Goal: Task Accomplishment & Management: Use online tool/utility

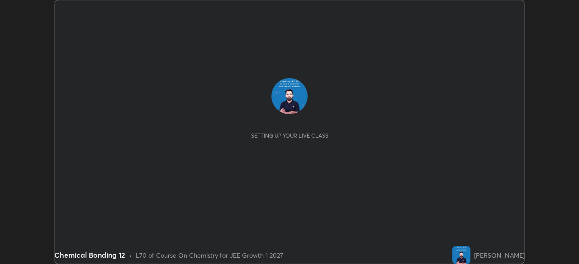
scroll to position [264, 578]
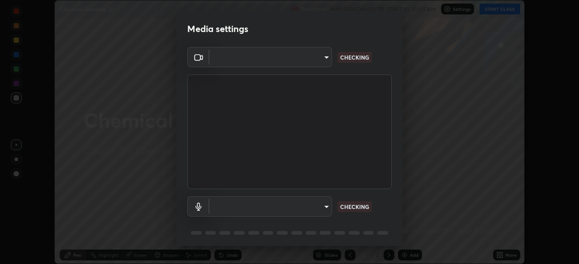
type input "bafefbf306854232f1c8415879f623d8a23ed2e7f75f29e516f3d589604d1bc2"
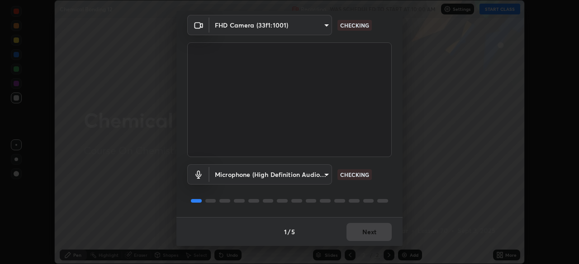
click at [325, 174] on body "Erase all Chemical Bonding 12 Recording WAS SCHEDULED TO START AT 10:00 AM Sett…" at bounding box center [289, 132] width 579 height 264
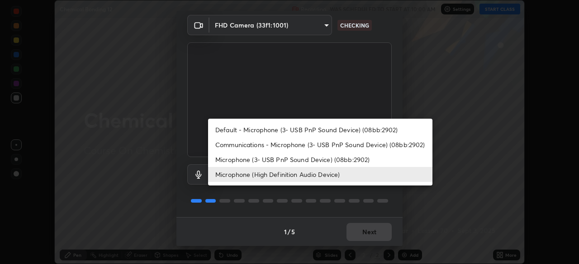
click at [313, 130] on li "Default - Microphone (3- USB PnP Sound Device) (08bb:2902)" at bounding box center [320, 130] width 224 height 15
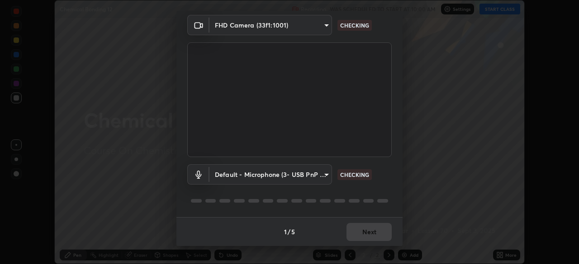
click at [317, 130] on div "Default - Microphone (3- USB PnP Sound Device) (08bb:2902) Communications - Mic…" at bounding box center [289, 132] width 579 height 264
click at [321, 176] on body "Erase all Chemical Bonding 12 Recording WAS SCHEDULED TO START AT 10:00 AM Sett…" at bounding box center [289, 132] width 579 height 264
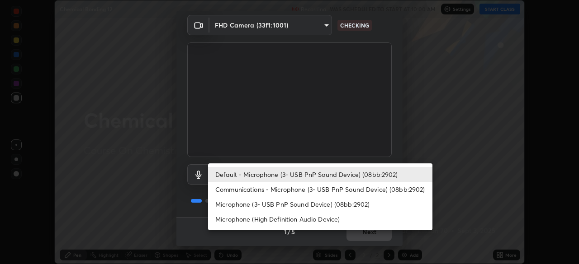
click at [299, 214] on li "Microphone (High Definition Audio Device)" at bounding box center [320, 219] width 224 height 15
type input "f411baba231f57515902599a213758ceb2ee215af156981ee41329c71125f49a"
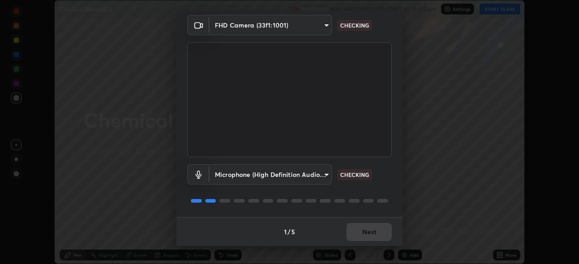
click at [361, 232] on div "1 / 5 Next" at bounding box center [289, 231] width 226 height 29
click at [363, 229] on div "1 / 5 Next" at bounding box center [289, 231] width 226 height 29
click at [365, 230] on div "1 / 5 Next" at bounding box center [289, 231] width 226 height 29
click at [368, 229] on div "1 / 5 Next" at bounding box center [289, 231] width 226 height 29
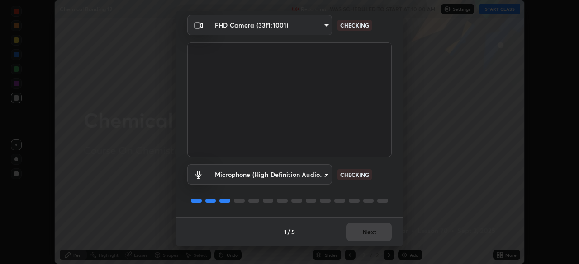
click at [372, 221] on div "1 / 5 Next" at bounding box center [289, 231] width 226 height 29
click at [368, 226] on div "1 / 5 Next" at bounding box center [289, 231] width 226 height 29
click at [368, 231] on div "1 / 5 Next" at bounding box center [289, 231] width 226 height 29
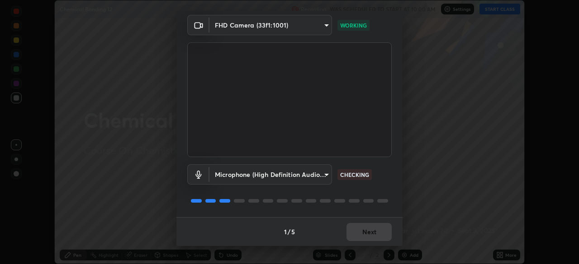
click at [368, 231] on div "1 / 5 Next" at bounding box center [289, 231] width 226 height 29
click at [367, 229] on div "1 / 5 Next" at bounding box center [289, 231] width 226 height 29
click at [366, 232] on div "1 / 5 Next" at bounding box center [289, 231] width 226 height 29
click at [368, 228] on div "1 / 5 Next" at bounding box center [289, 231] width 226 height 29
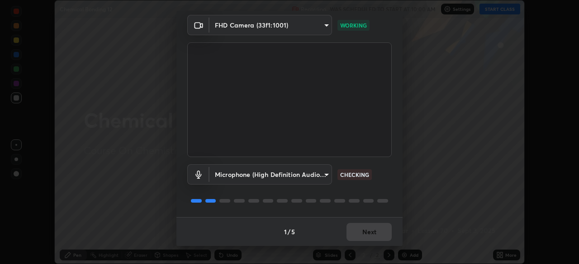
click at [368, 228] on div "1 / 5 Next" at bounding box center [289, 231] width 226 height 29
click at [368, 230] on button "Next" at bounding box center [368, 232] width 45 height 18
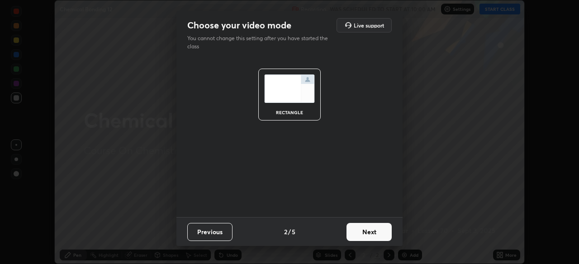
click at [368, 231] on button "Next" at bounding box center [368, 232] width 45 height 18
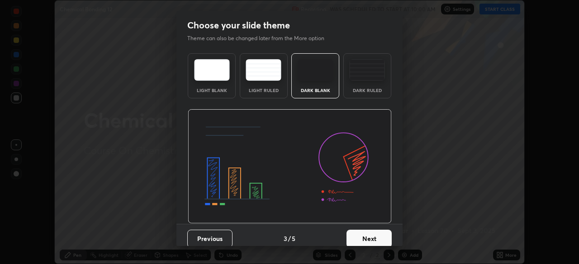
click at [370, 232] on button "Next" at bounding box center [368, 239] width 45 height 18
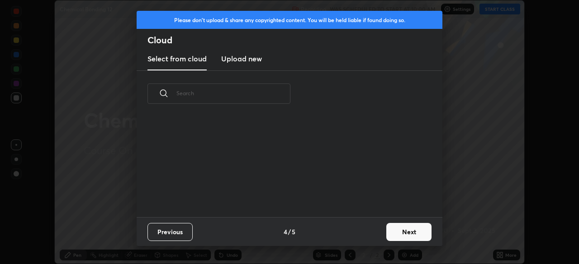
click at [379, 233] on div "Previous 4 / 5 Next" at bounding box center [290, 231] width 306 height 29
click at [394, 231] on button "Next" at bounding box center [408, 232] width 45 height 18
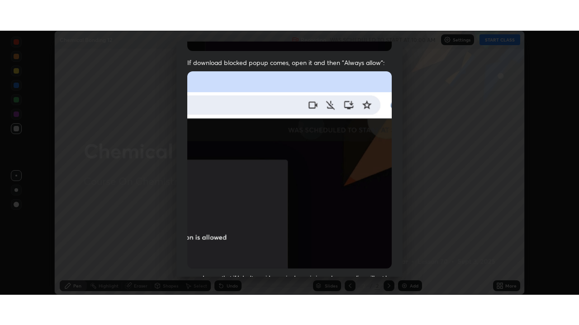
scroll to position [217, 0]
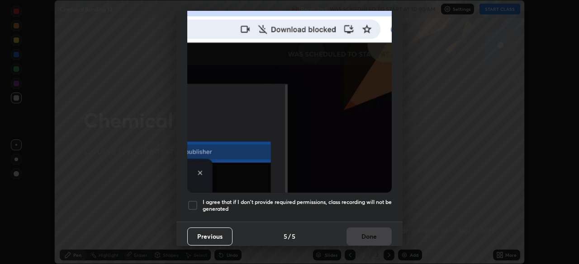
click at [197, 200] on div at bounding box center [192, 205] width 11 height 11
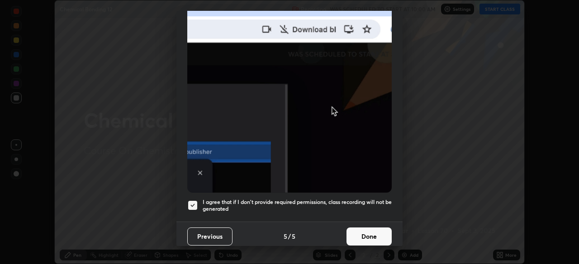
click at [358, 232] on button "Done" at bounding box center [368, 237] width 45 height 18
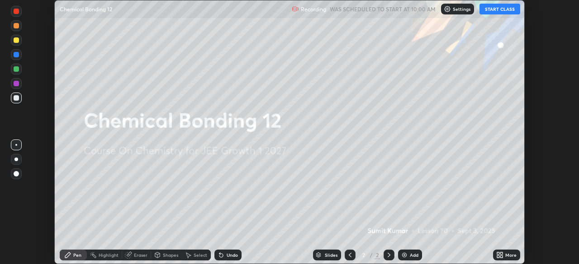
click at [404, 256] on img at bounding box center [404, 255] width 7 height 7
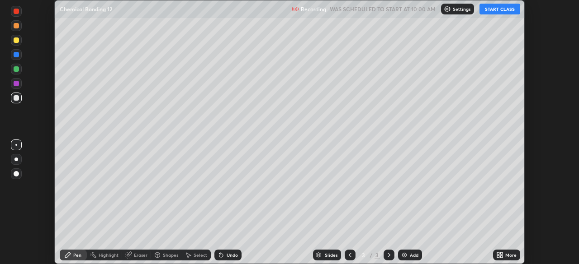
click at [497, 10] on button "START CLASS" at bounding box center [499, 9] width 41 height 11
click at [508, 255] on div "More" at bounding box center [510, 255] width 11 height 5
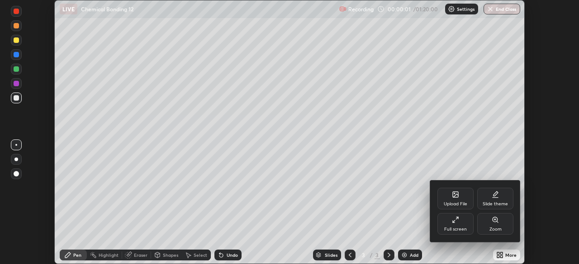
click at [463, 222] on div "Full screen" at bounding box center [455, 224] width 36 height 22
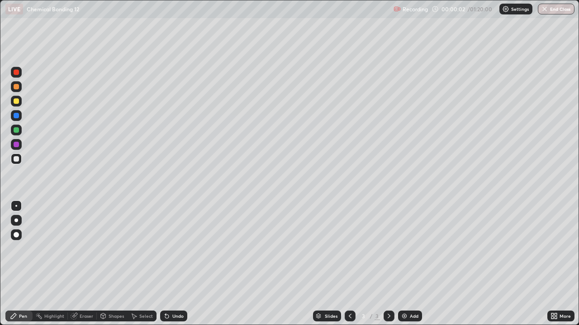
scroll to position [325, 579]
click at [16, 73] on div at bounding box center [16, 72] width 5 height 5
click at [166, 264] on div "Undo" at bounding box center [173, 316] width 27 height 11
click at [13, 99] on div at bounding box center [16, 101] width 11 height 11
click at [12, 116] on div at bounding box center [16, 115] width 11 height 11
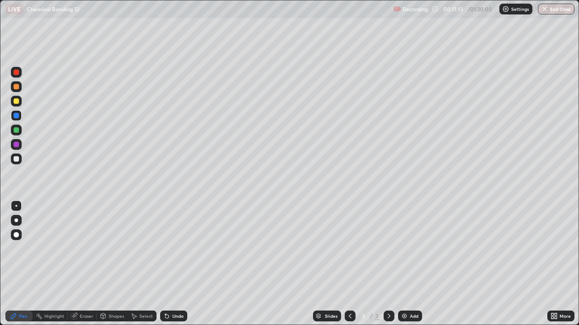
click at [415, 264] on div "Add" at bounding box center [410, 316] width 24 height 11
click at [11, 102] on div at bounding box center [16, 101] width 11 height 11
click at [12, 132] on div at bounding box center [16, 130] width 11 height 11
click at [398, 264] on div "Add" at bounding box center [410, 316] width 24 height 11
click at [15, 87] on div at bounding box center [16, 86] width 5 height 5
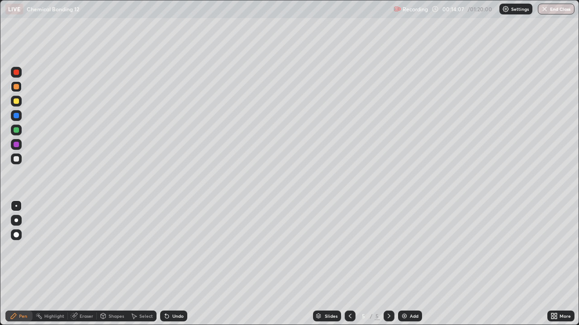
click at [15, 159] on div at bounding box center [16, 158] width 5 height 5
click at [83, 264] on div "Eraser" at bounding box center [87, 316] width 14 height 5
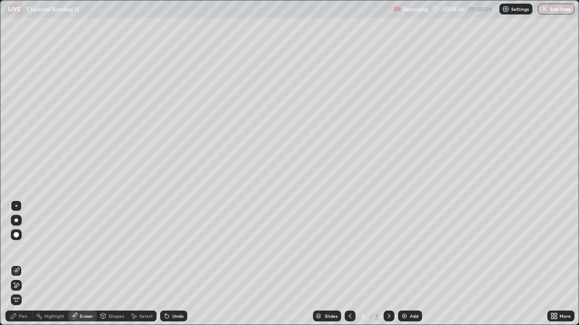
click at [21, 264] on div "Pen" at bounding box center [23, 316] width 8 height 5
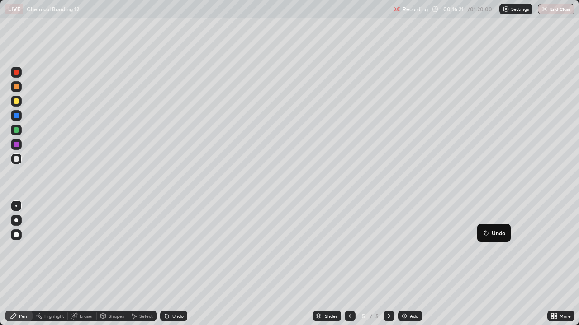
click at [485, 231] on icon at bounding box center [484, 231] width 1 height 1
click at [18, 146] on div at bounding box center [16, 144] width 5 height 5
click at [13, 100] on div at bounding box center [16, 101] width 11 height 11
click at [402, 264] on img at bounding box center [404, 316] width 7 height 7
click at [11, 73] on div at bounding box center [16, 72] width 11 height 11
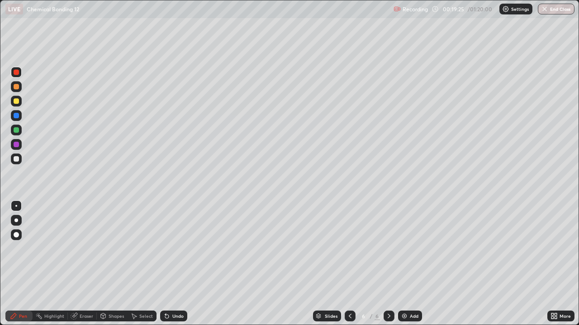
click at [170, 264] on div "Undo" at bounding box center [173, 316] width 27 height 11
click at [13, 100] on div at bounding box center [16, 101] width 11 height 11
click at [14, 131] on div at bounding box center [16, 129] width 5 height 5
click at [401, 264] on img at bounding box center [404, 316] width 7 height 7
click at [406, 264] on img at bounding box center [404, 316] width 7 height 7
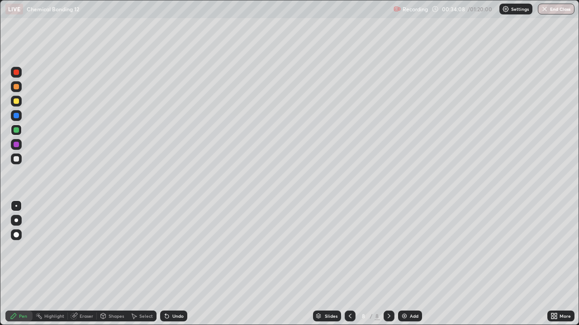
click at [13, 88] on div at bounding box center [16, 86] width 11 height 11
click at [12, 145] on div at bounding box center [16, 144] width 11 height 11
click at [89, 264] on div "Eraser" at bounding box center [87, 316] width 14 height 5
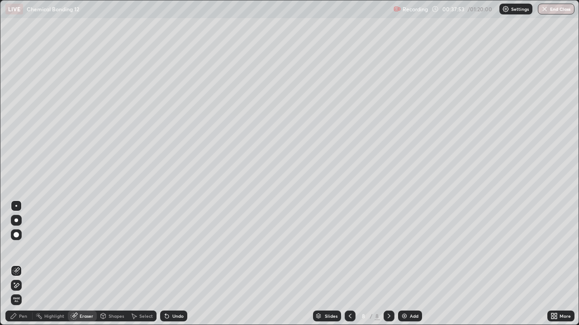
click at [24, 264] on div "Pen" at bounding box center [23, 316] width 8 height 5
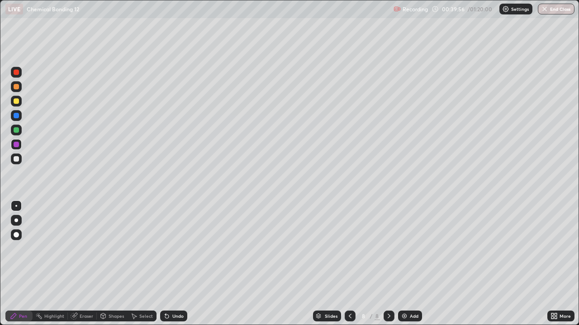
click at [88, 264] on div "Eraser" at bounding box center [87, 316] width 14 height 5
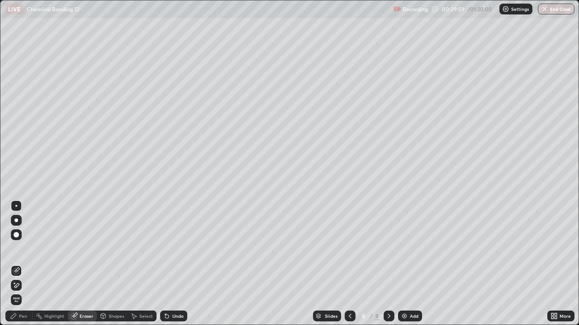
click at [21, 264] on div "Pen" at bounding box center [23, 316] width 8 height 5
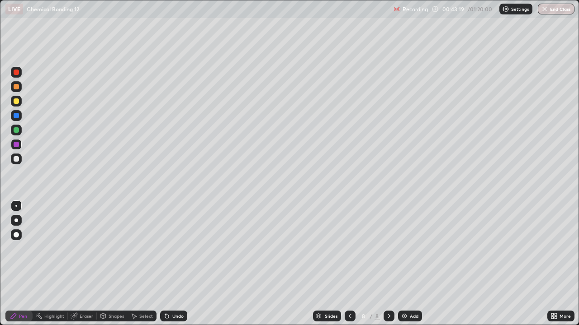
click at [404, 264] on img at bounding box center [404, 316] width 7 height 7
click at [15, 85] on div at bounding box center [16, 86] width 5 height 5
click at [18, 131] on div at bounding box center [16, 129] width 5 height 5
click at [349, 264] on icon at bounding box center [349, 316] width 7 height 7
click at [387, 264] on icon at bounding box center [388, 316] width 7 height 7
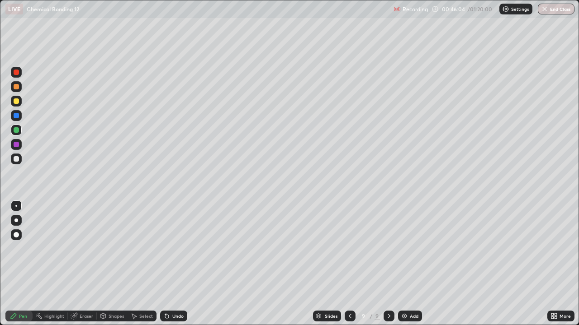
click at [344, 264] on div at bounding box center [349, 316] width 11 height 11
click at [387, 264] on icon at bounding box center [388, 316] width 7 height 7
click at [14, 159] on div at bounding box center [16, 158] width 5 height 5
click at [14, 145] on div at bounding box center [16, 144] width 5 height 5
click at [398, 264] on div "Add" at bounding box center [410, 316] width 24 height 11
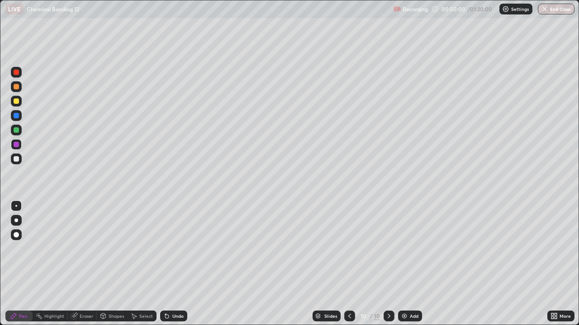
click at [12, 87] on div at bounding box center [16, 86] width 11 height 11
click at [12, 132] on div at bounding box center [16, 130] width 11 height 11
click at [403, 264] on img at bounding box center [404, 316] width 7 height 7
click at [169, 264] on div "Undo" at bounding box center [173, 316] width 27 height 11
click at [12, 87] on div at bounding box center [16, 86] width 11 height 11
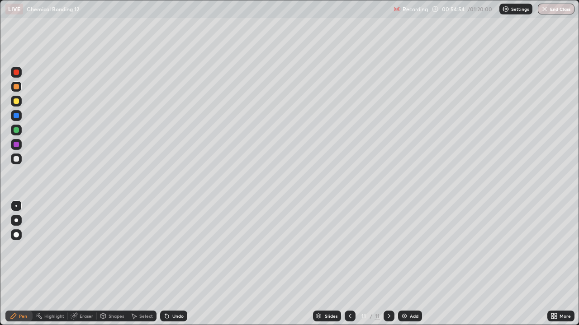
click at [346, 264] on icon at bounding box center [349, 316] width 7 height 7
click at [388, 264] on icon at bounding box center [388, 316] width 7 height 7
click at [350, 264] on icon at bounding box center [349, 316] width 7 height 7
click at [388, 264] on icon at bounding box center [388, 316] width 7 height 7
click at [402, 264] on img at bounding box center [404, 316] width 7 height 7
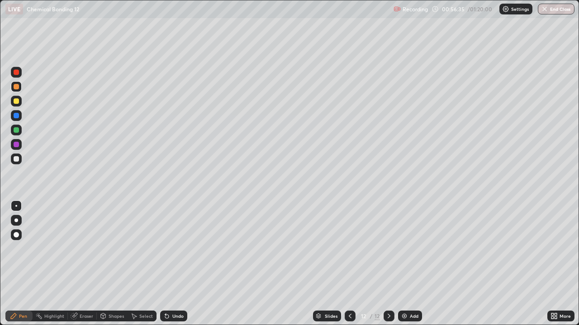
click at [17, 160] on div at bounding box center [16, 158] width 5 height 5
click at [350, 264] on div at bounding box center [349, 316] width 11 height 11
click at [387, 264] on icon at bounding box center [388, 316] width 7 height 7
click at [402, 264] on img at bounding box center [404, 316] width 7 height 7
click at [14, 129] on div at bounding box center [16, 129] width 5 height 5
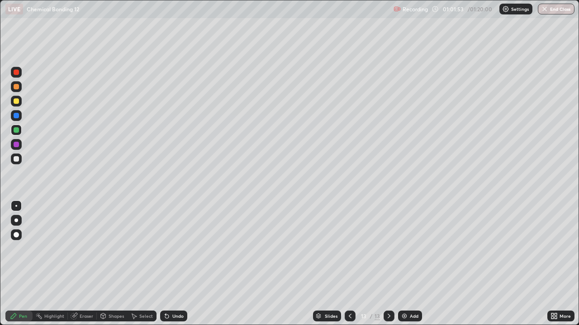
click at [402, 264] on img at bounding box center [404, 316] width 7 height 7
click at [15, 74] on div at bounding box center [16, 72] width 5 height 5
click at [13, 88] on div at bounding box center [16, 86] width 11 height 11
click at [348, 264] on icon at bounding box center [349, 316] width 7 height 7
click at [348, 264] on div at bounding box center [349, 316] width 11 height 11
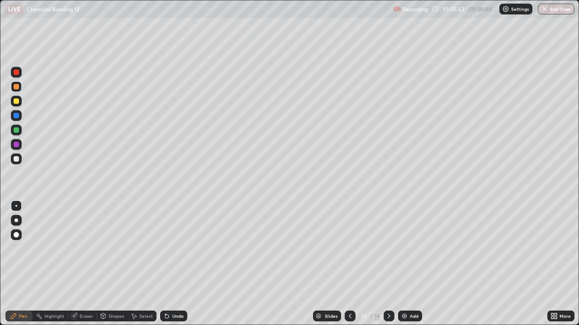
click at [349, 264] on icon at bounding box center [349, 316] width 7 height 7
click at [349, 264] on icon at bounding box center [350, 316] width 3 height 5
click at [388, 264] on icon at bounding box center [388, 316] width 7 height 7
click at [387, 264] on icon at bounding box center [388, 316] width 7 height 7
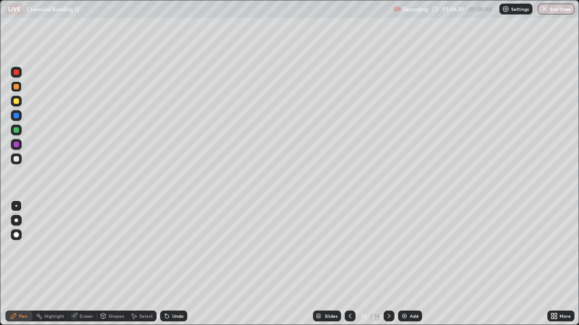
click at [388, 264] on icon at bounding box center [388, 316] width 7 height 7
click at [403, 264] on img at bounding box center [404, 316] width 7 height 7
click at [11, 74] on div at bounding box center [16, 72] width 11 height 11
click at [14, 131] on div at bounding box center [16, 129] width 5 height 5
click at [12, 158] on div at bounding box center [16, 159] width 11 height 11
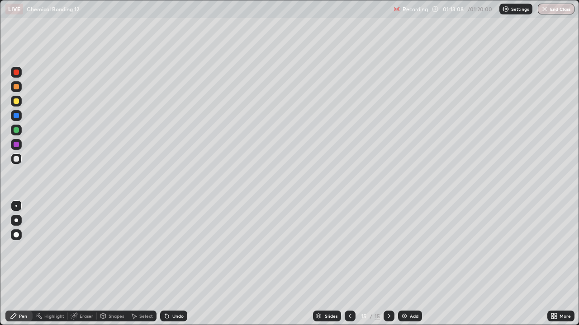
click at [89, 264] on div "Eraser" at bounding box center [87, 316] width 14 height 5
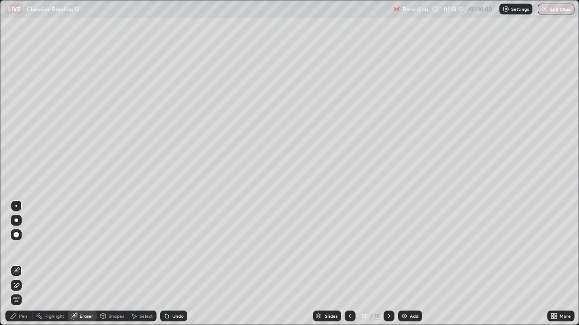
click at [26, 264] on div "Pen" at bounding box center [23, 316] width 8 height 5
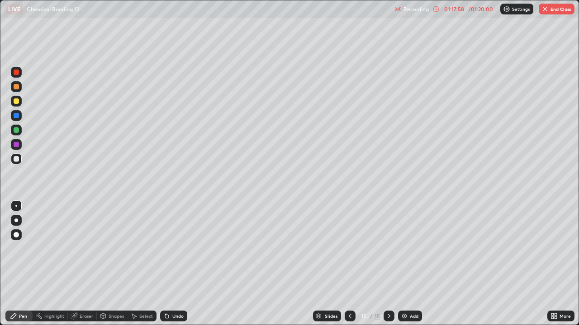
click at [547, 9] on img "button" at bounding box center [544, 8] width 7 height 7
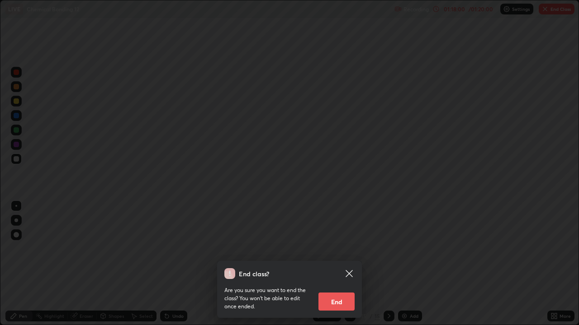
click at [341, 264] on button "End" at bounding box center [336, 302] width 36 height 18
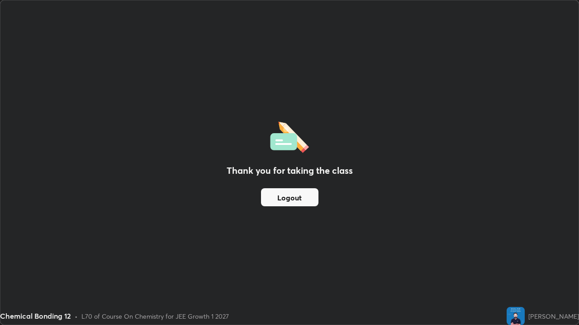
click at [301, 200] on button "Logout" at bounding box center [289, 198] width 57 height 18
